Goal: Task Accomplishment & Management: Manage account settings

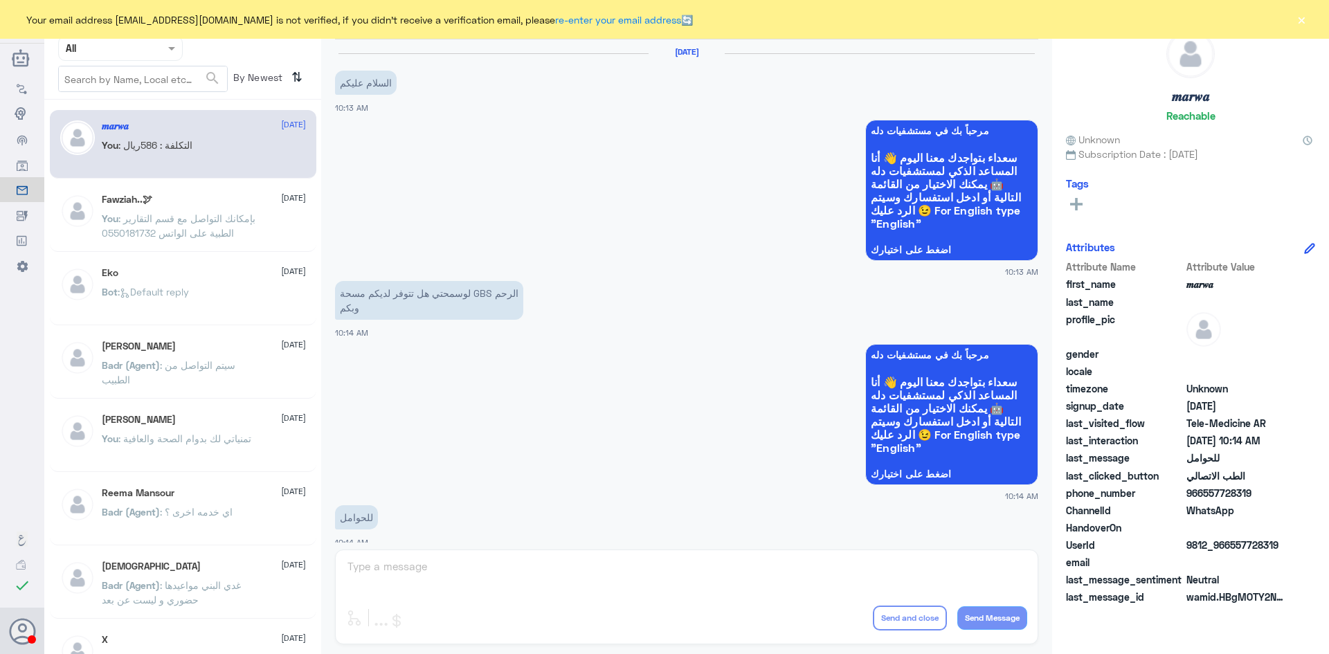
scroll to position [700, 0]
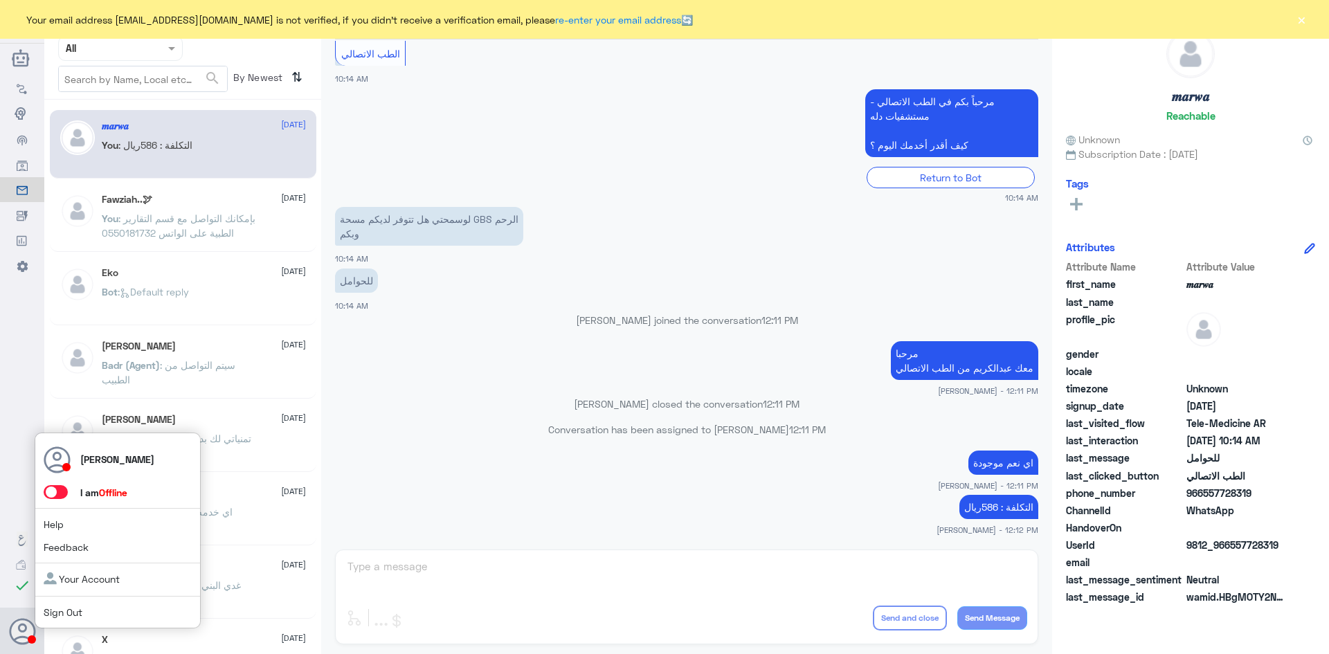
click at [64, 494] on span at bounding box center [56, 492] width 24 height 14
click at [0, 0] on input "checkbox" at bounding box center [0, 0] width 0 height 0
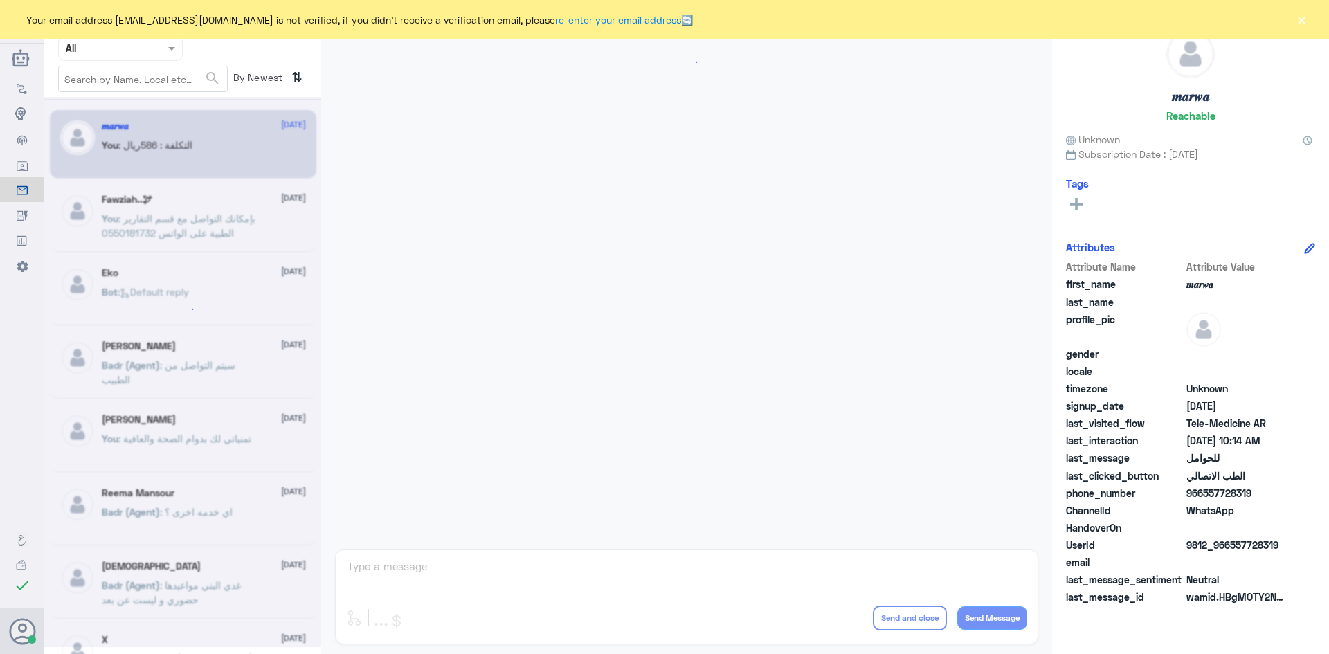
scroll to position [700, 0]
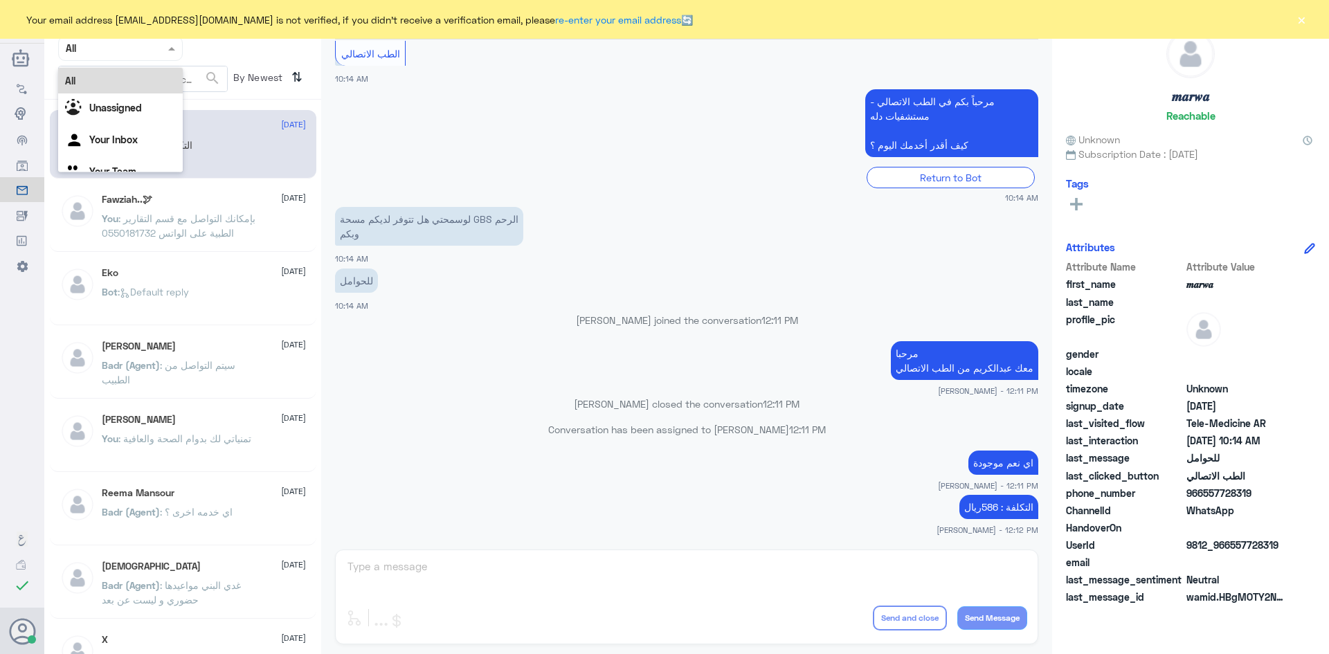
click at [168, 55] on span at bounding box center [173, 48] width 17 height 15
click at [131, 147] on div "Your Inbox" at bounding box center [120, 141] width 125 height 32
click at [1301, 19] on button "×" at bounding box center [1301, 19] width 14 height 14
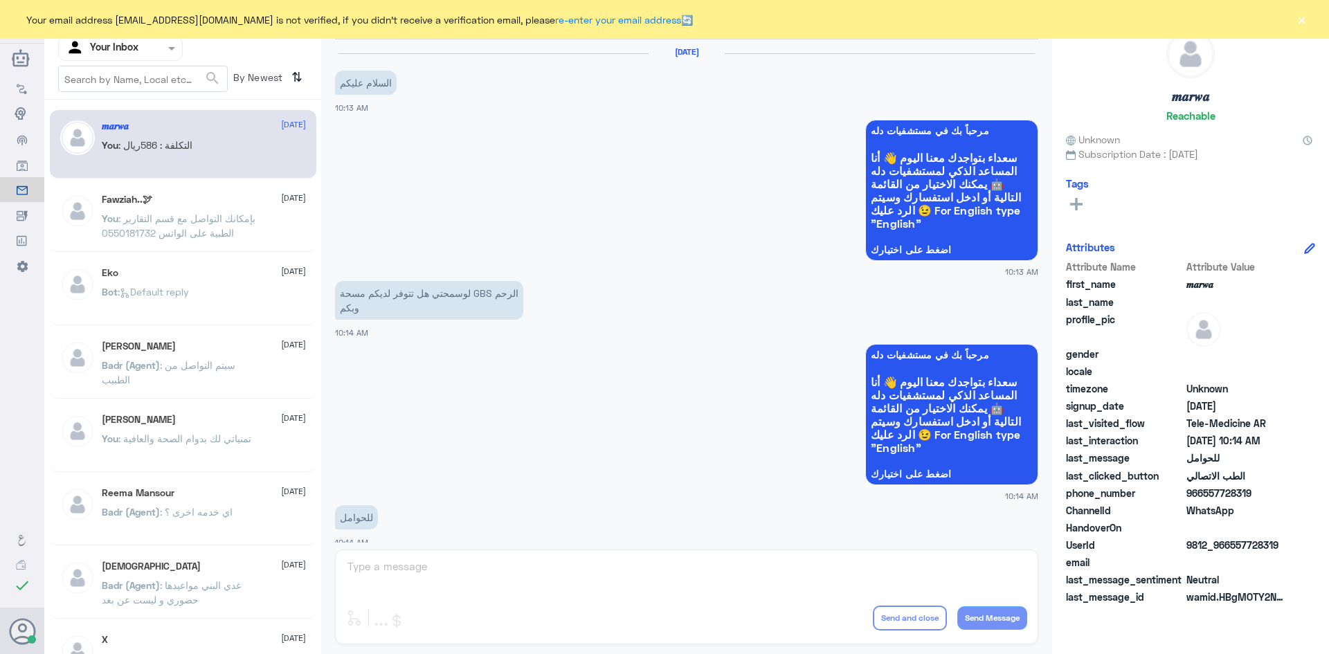
scroll to position [700, 0]
